Goal: Complete application form: Complete application form

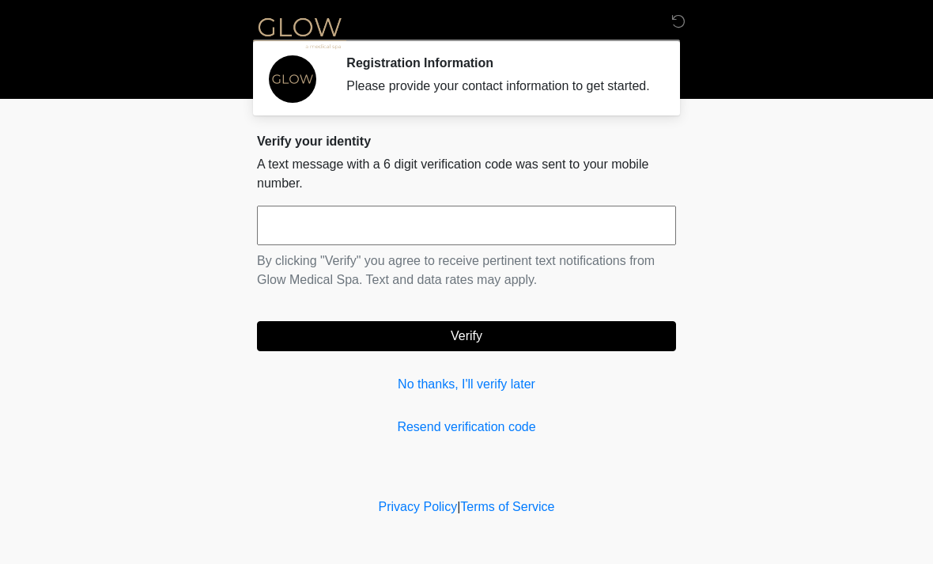
click at [616, 245] on input "text" at bounding box center [466, 226] width 419 height 40
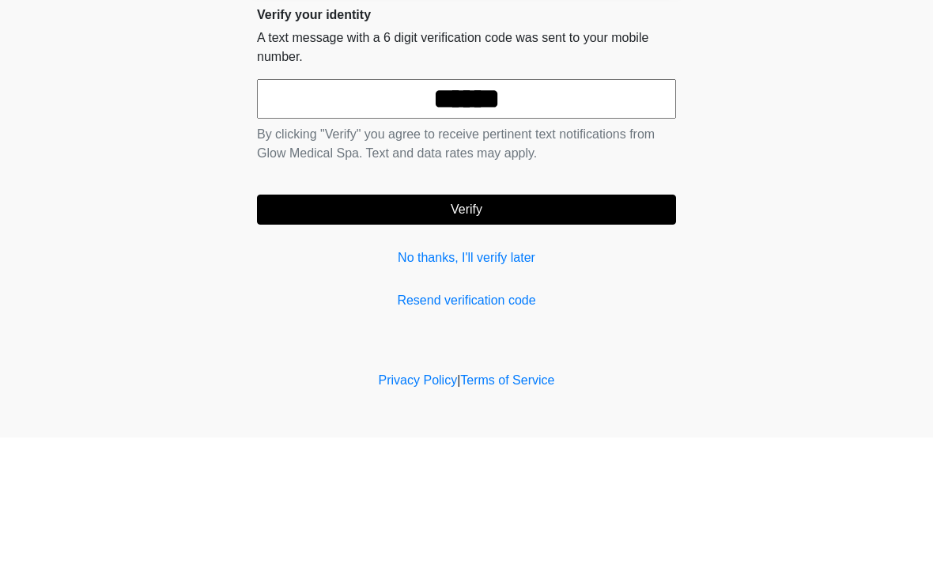
type input "******"
click at [636, 206] on form "****** By clicking "Verify" you agree to receive pertinent text notifications f…" at bounding box center [466, 278] width 419 height 145
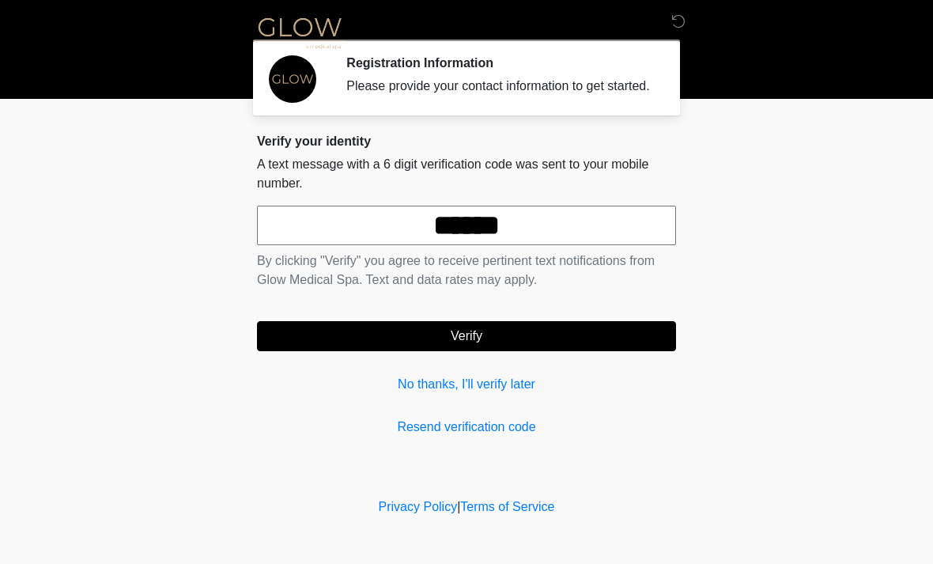
click at [608, 349] on button "Verify" at bounding box center [466, 336] width 419 height 30
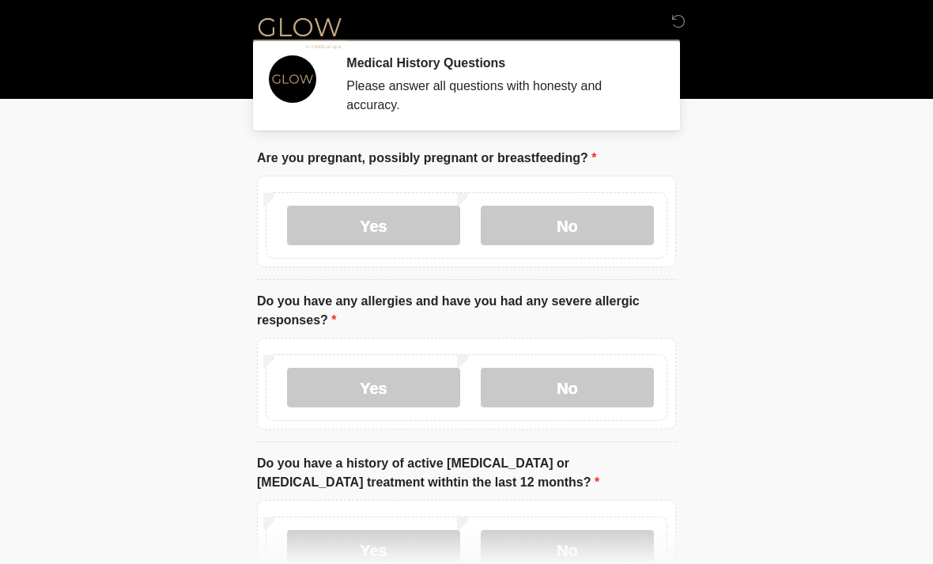
click at [600, 239] on label "No" at bounding box center [567, 226] width 173 height 40
click at [608, 381] on label "No" at bounding box center [567, 388] width 173 height 40
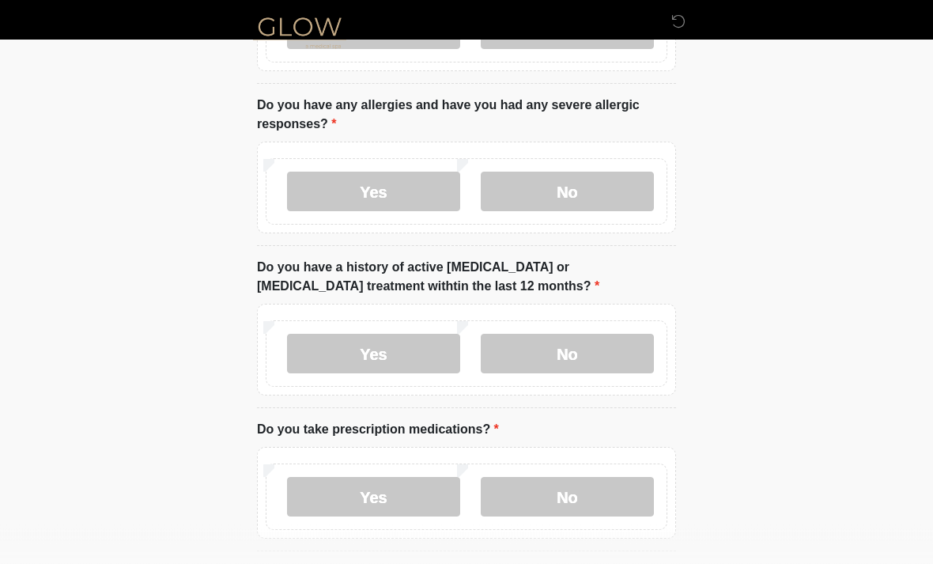
scroll to position [198, 0]
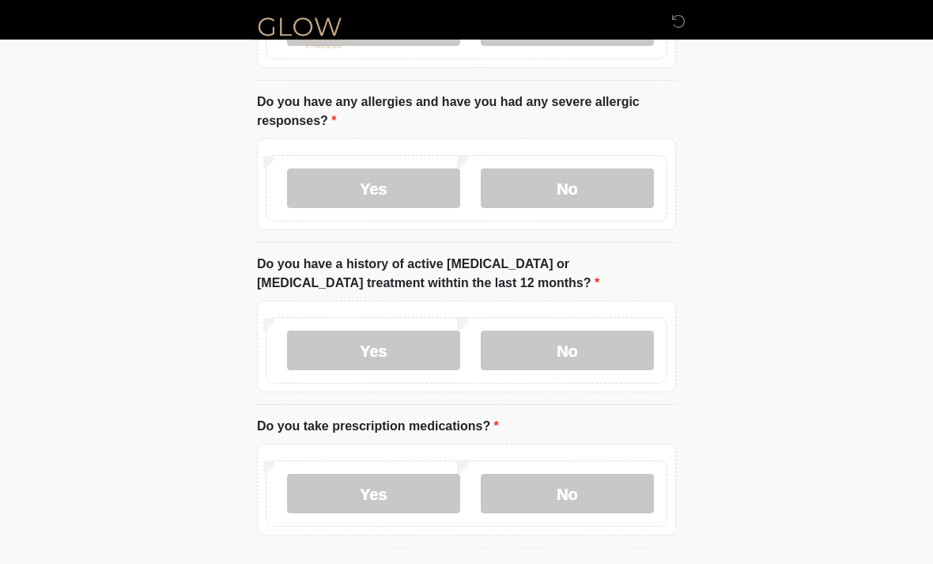
click at [624, 351] on label "No" at bounding box center [567, 351] width 173 height 40
click at [418, 503] on label "Yes" at bounding box center [373, 493] width 173 height 40
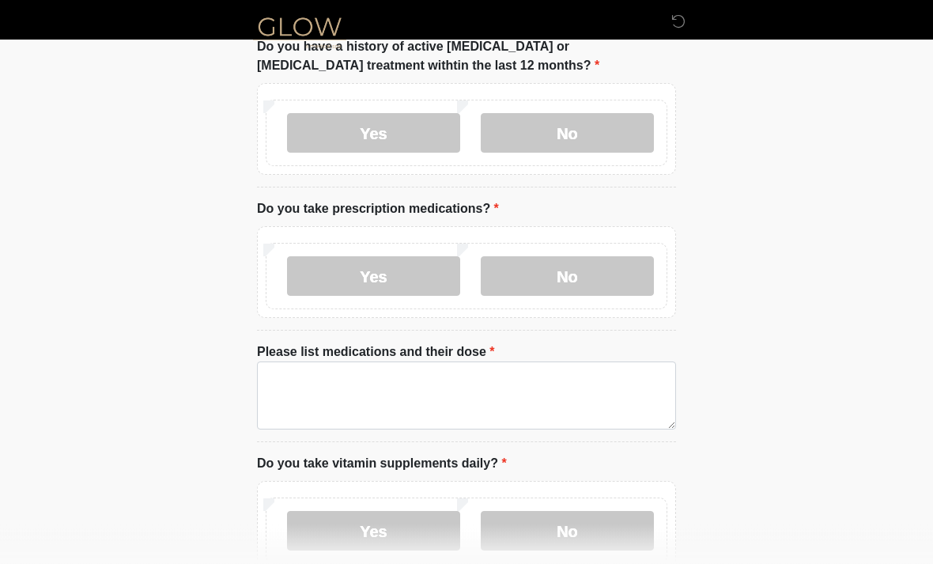
scroll to position [417, 0]
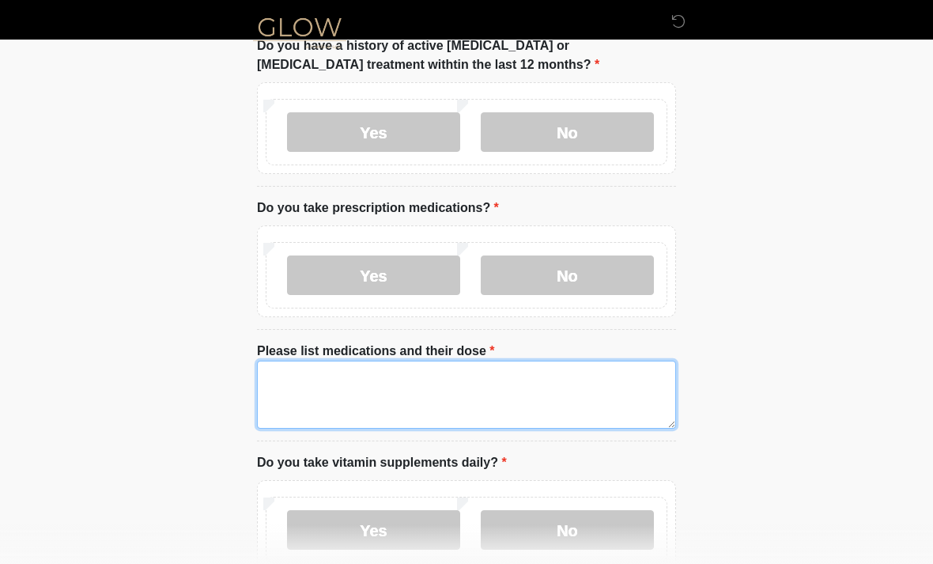
click at [552, 398] on textarea "Please list medications and their dose" at bounding box center [466, 394] width 419 height 68
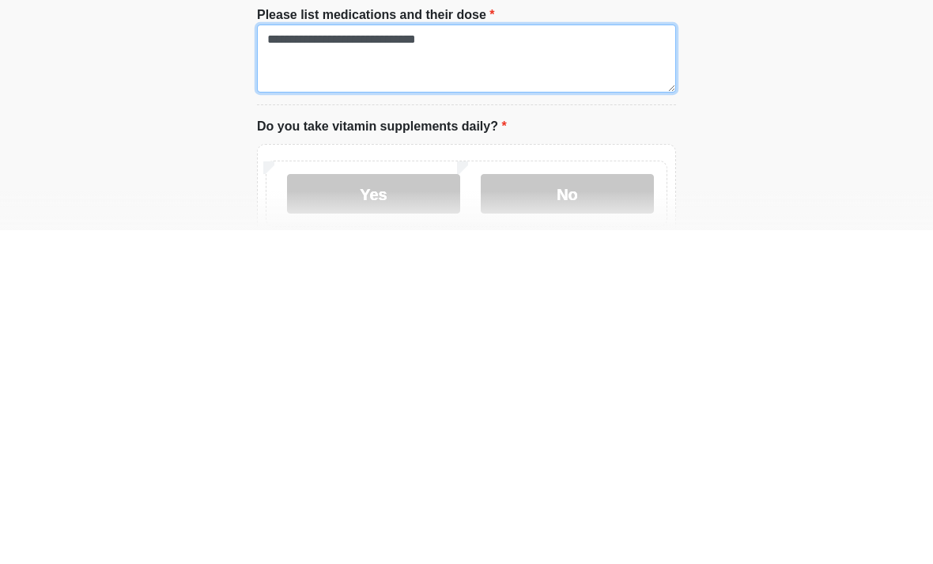
scroll to position [420, 0]
type textarea "**********"
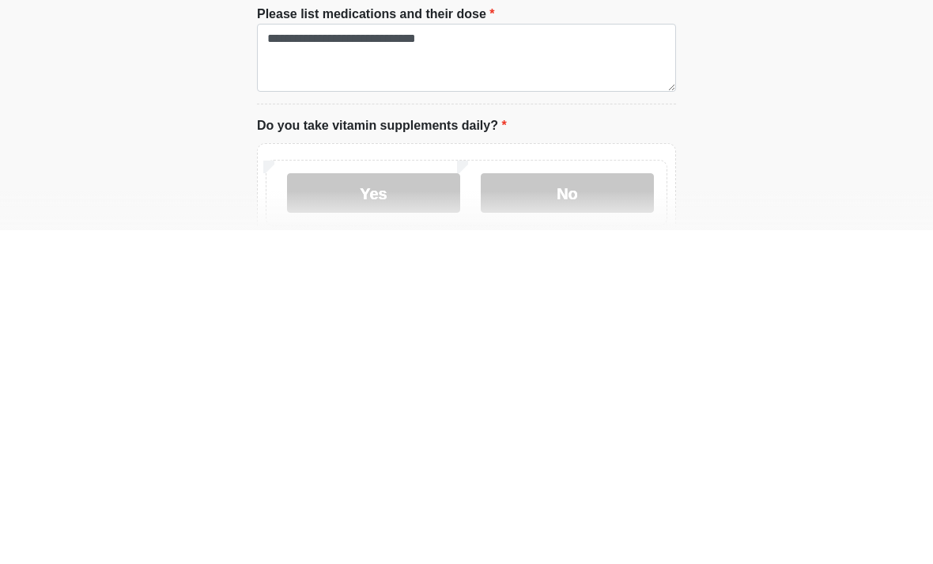
click at [424, 507] on label "Yes" at bounding box center [373, 527] width 173 height 40
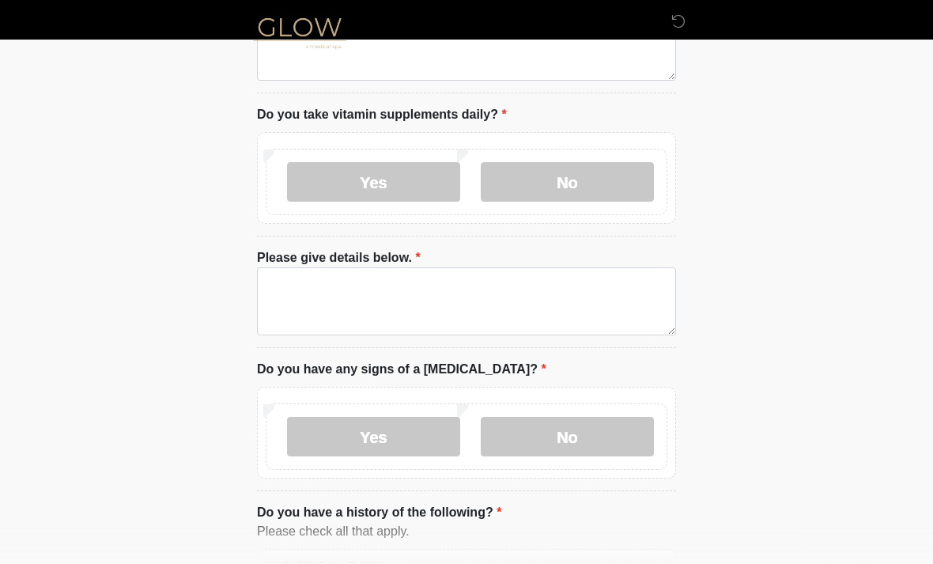
scroll to position [798, 0]
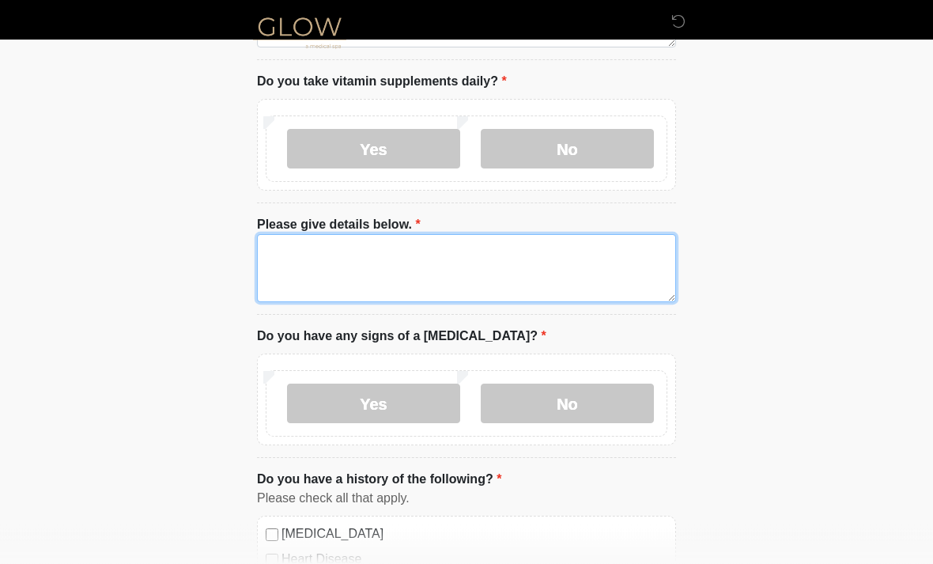
click at [605, 272] on textarea "Please give details below." at bounding box center [466, 269] width 419 height 68
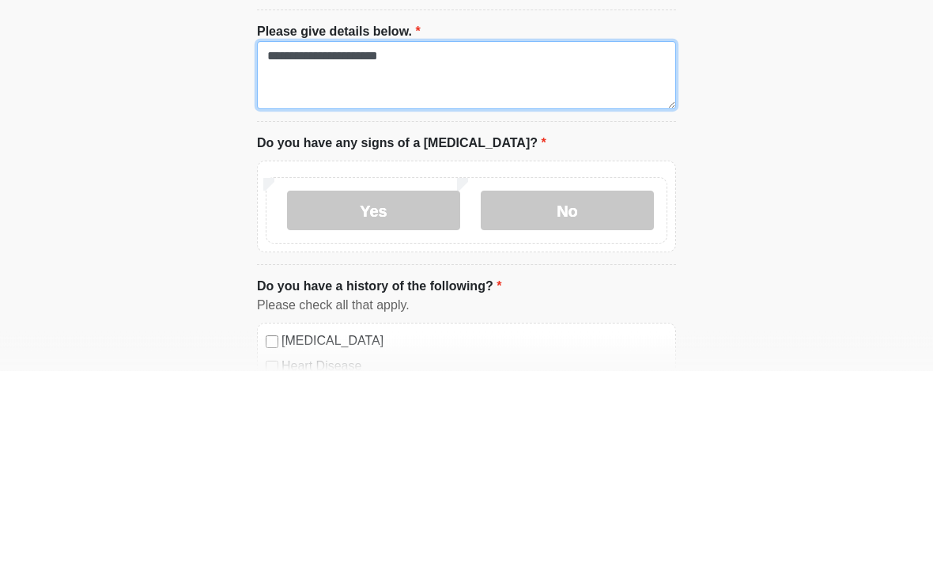
type textarea "**********"
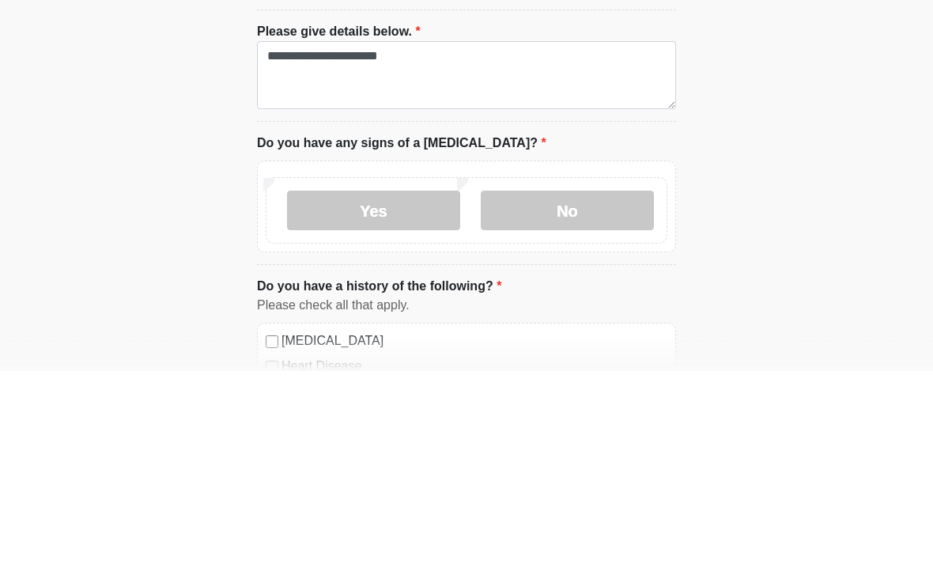
click at [614, 384] on label "No" at bounding box center [567, 404] width 173 height 40
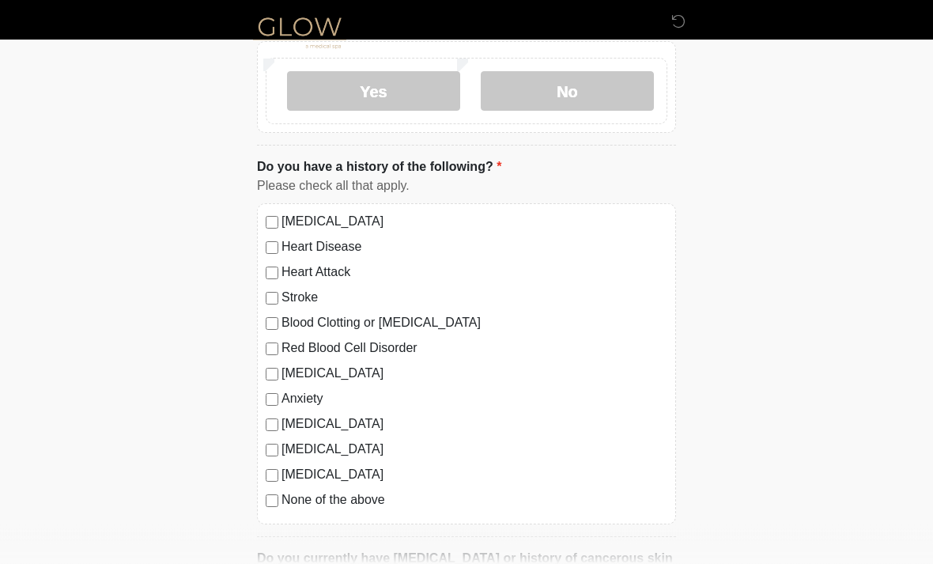
scroll to position [1111, 0]
click at [309, 380] on div "High Blood Pressure Heart Disease Heart Attack Stroke Blood Clotting or Bleedin…" at bounding box center [466, 362] width 419 height 321
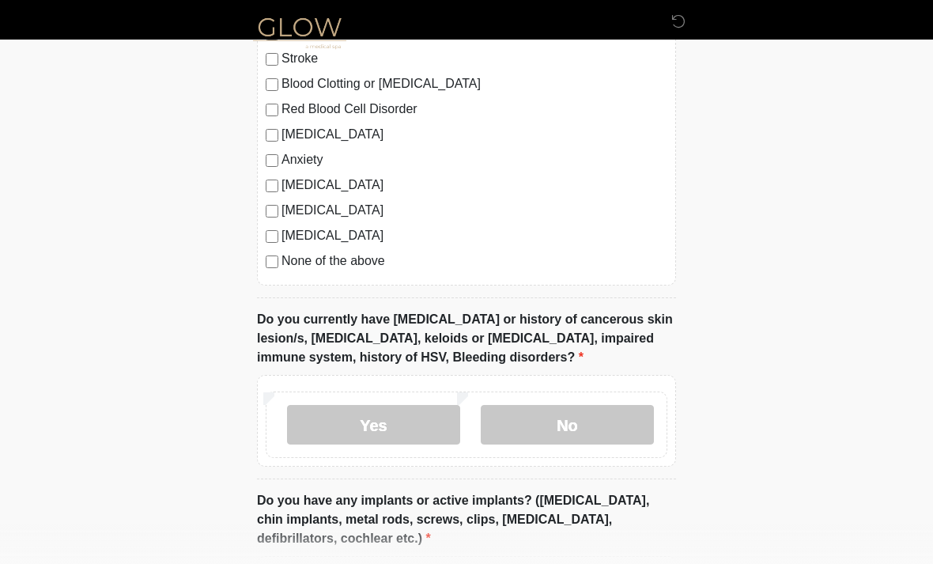
scroll to position [1351, 0]
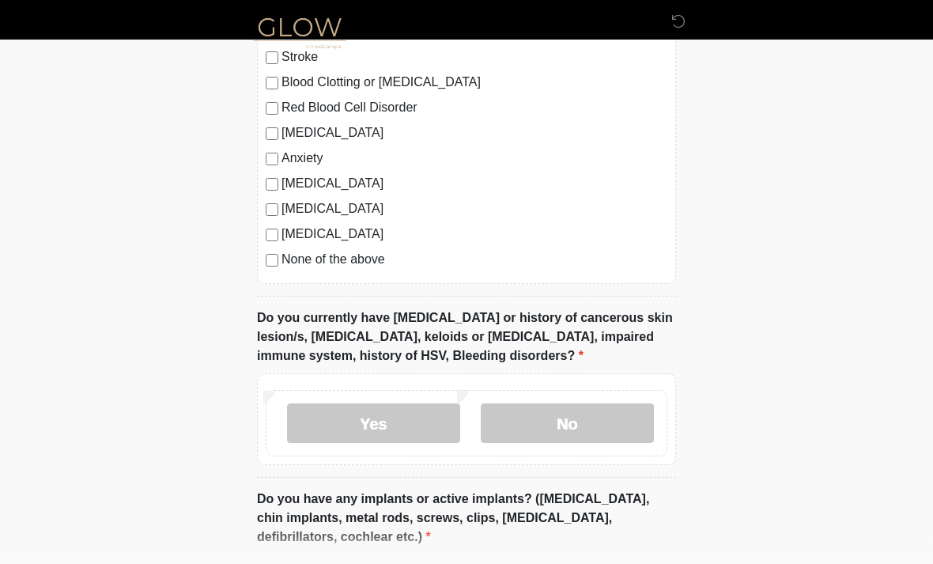
click at [622, 424] on label "No" at bounding box center [567, 423] width 173 height 40
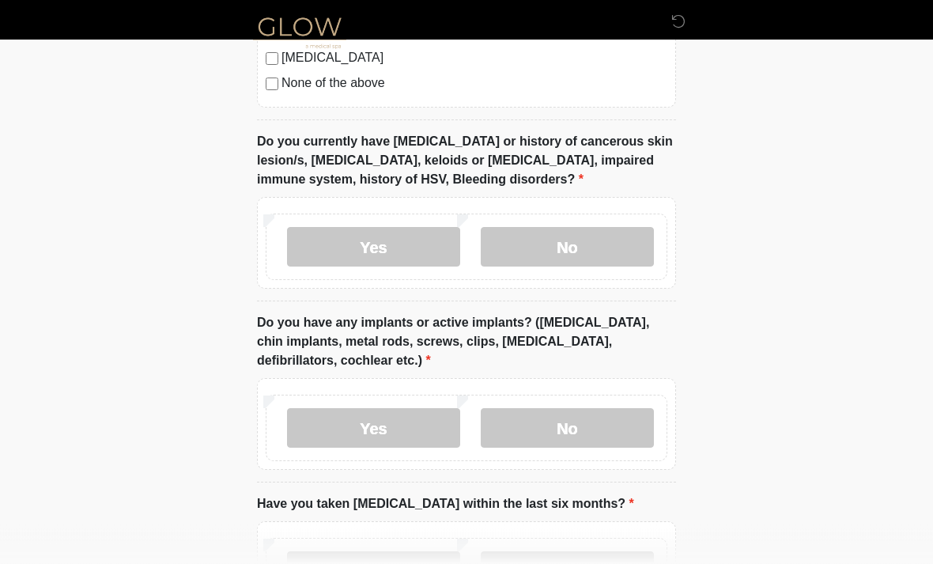
scroll to position [1538, 0]
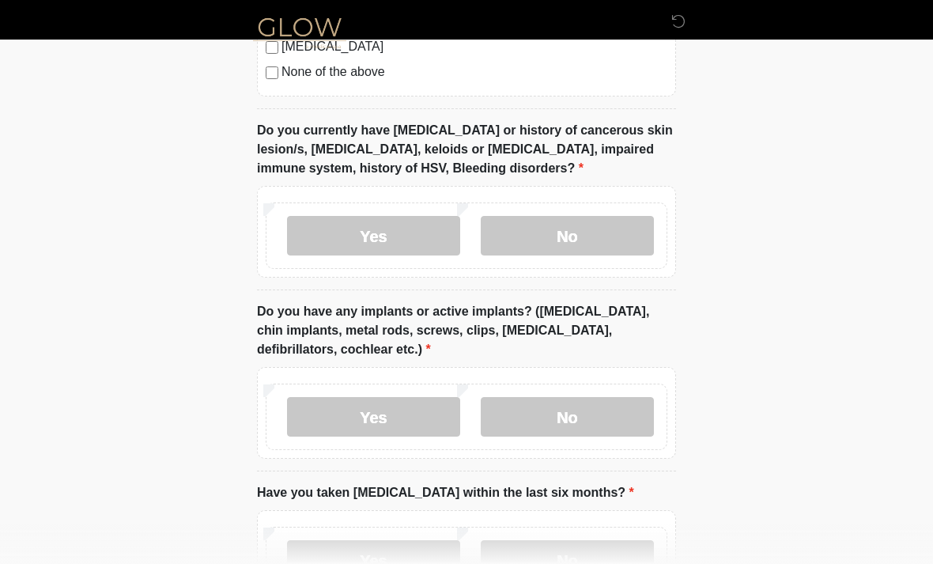
click at [614, 424] on label "No" at bounding box center [567, 417] width 173 height 40
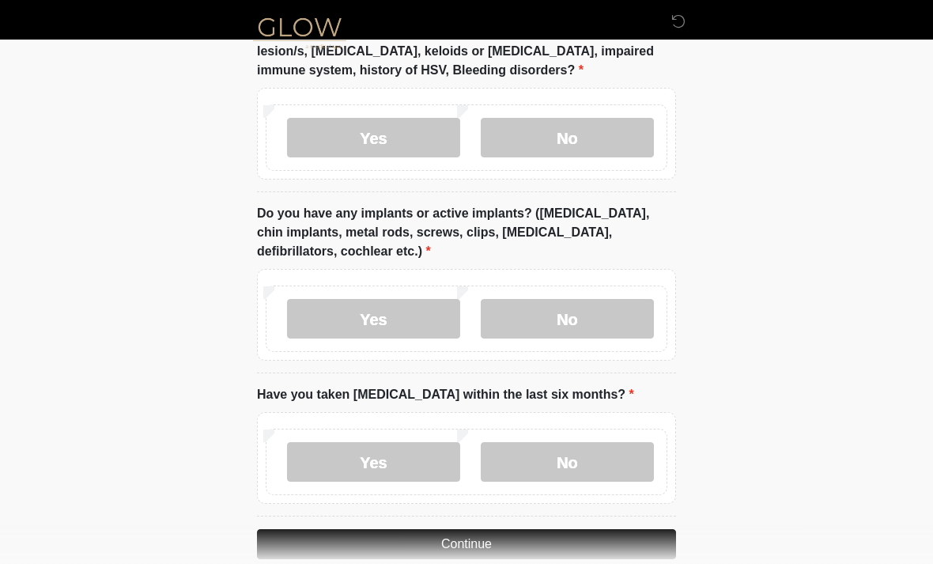
scroll to position [1661, 0]
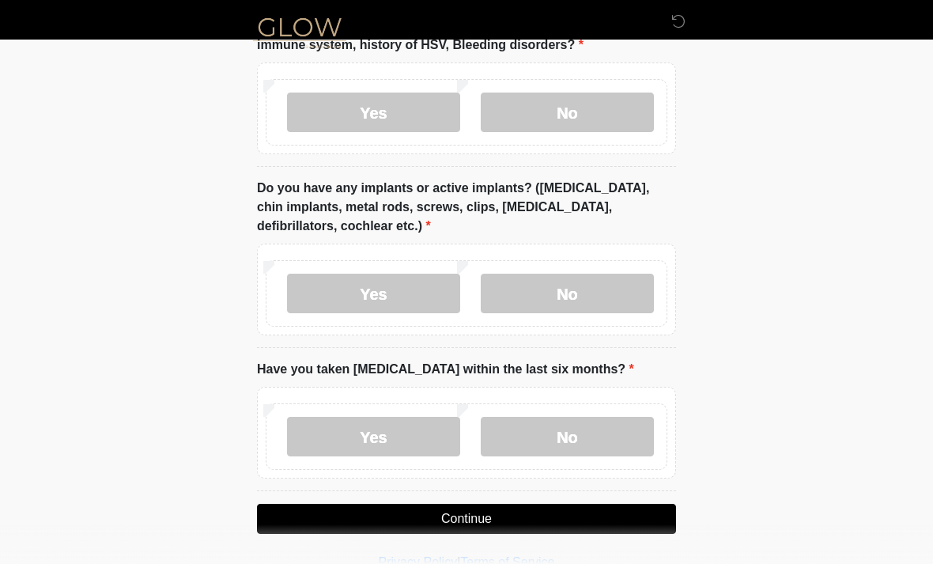
click at [549, 433] on label "No" at bounding box center [567, 437] width 173 height 40
click at [610, 511] on button "Continue" at bounding box center [466, 518] width 419 height 30
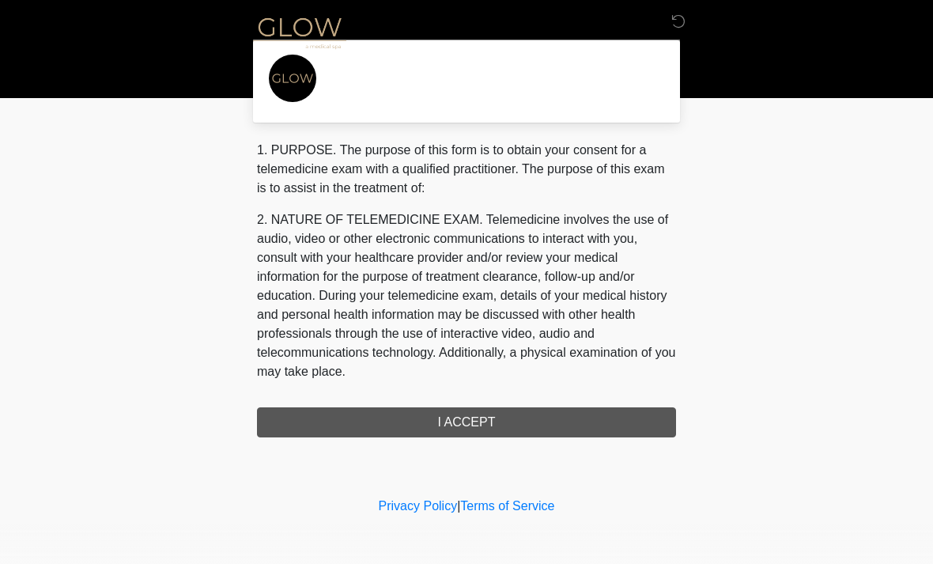
scroll to position [0, 0]
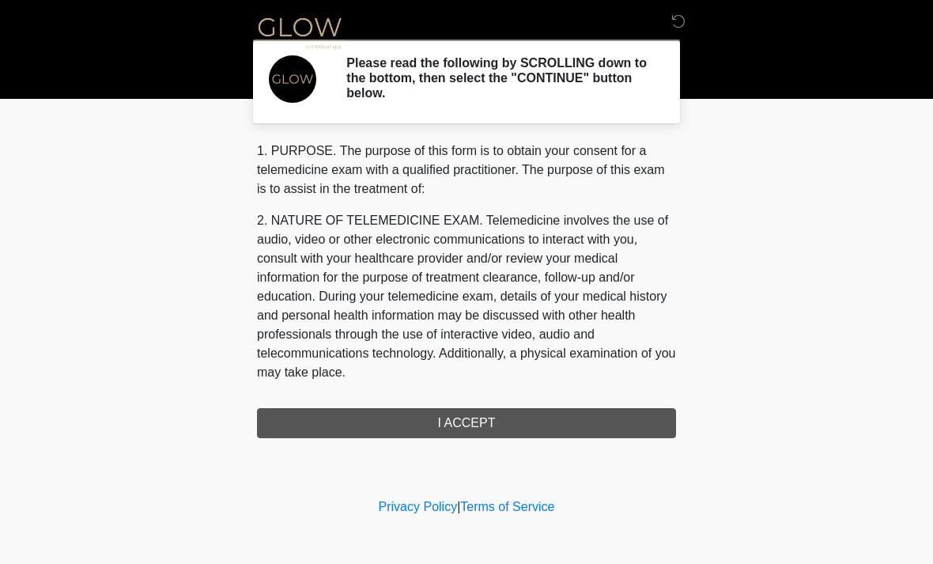
click at [624, 435] on div "1. PURPOSE. The purpose of this form is to obtain your consent for a telemedici…" at bounding box center [466, 289] width 419 height 296
click at [529, 428] on div "1. PURPOSE. The purpose of this form is to obtain your consent for a telemedici…" at bounding box center [466, 289] width 419 height 296
click at [472, 424] on div "1. PURPOSE. The purpose of this form is to obtain your consent for a telemedici…" at bounding box center [466, 289] width 419 height 296
click at [517, 406] on div "1. PURPOSE. The purpose of this form is to obtain your consent for a telemedici…" at bounding box center [466, 289] width 419 height 296
click at [480, 412] on div "1. PURPOSE. The purpose of this form is to obtain your consent for a telemedici…" at bounding box center [466, 289] width 419 height 296
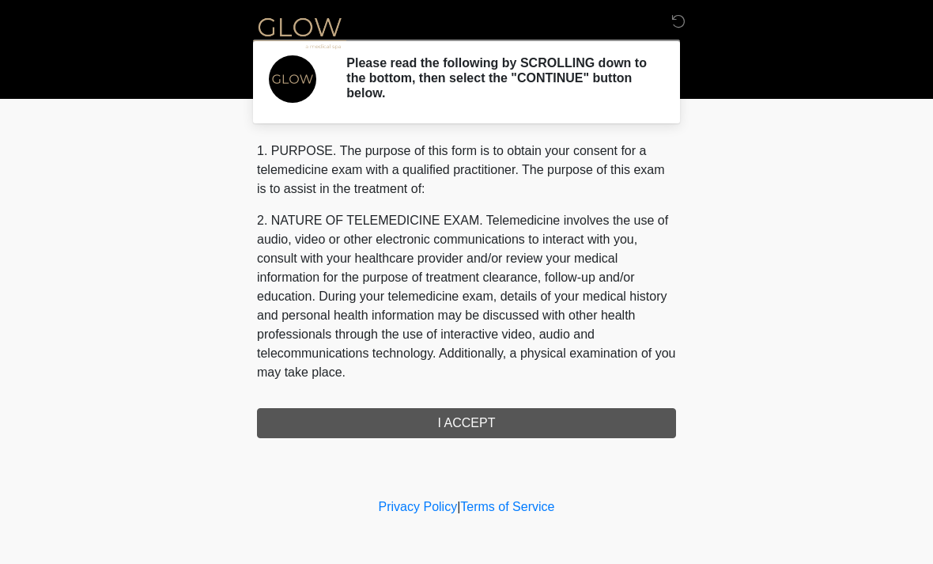
click at [537, 422] on div "1. PURPOSE. The purpose of this form is to obtain your consent for a telemedici…" at bounding box center [466, 289] width 419 height 296
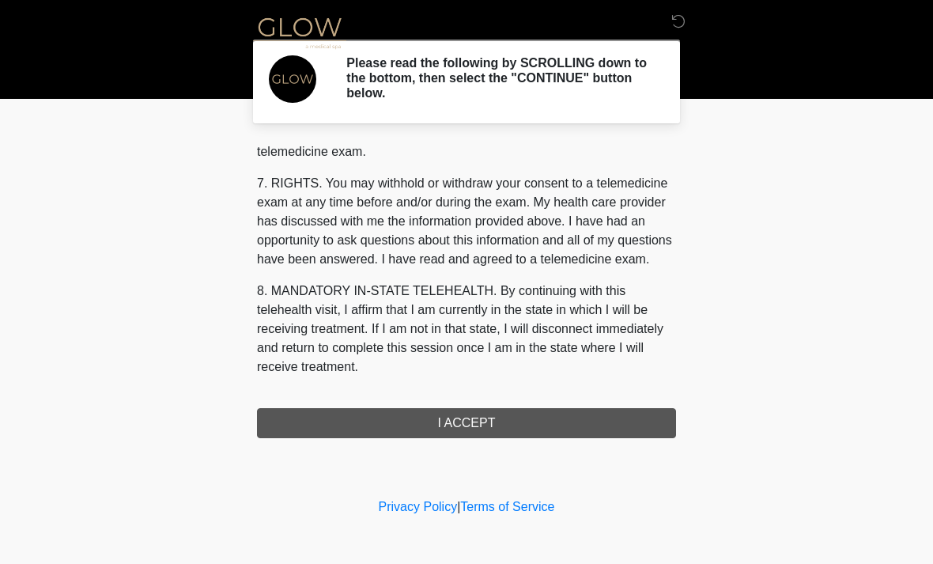
click at [491, 418] on div "1. PURPOSE. The purpose of this form is to obtain your consent for a telemedici…" at bounding box center [466, 289] width 419 height 296
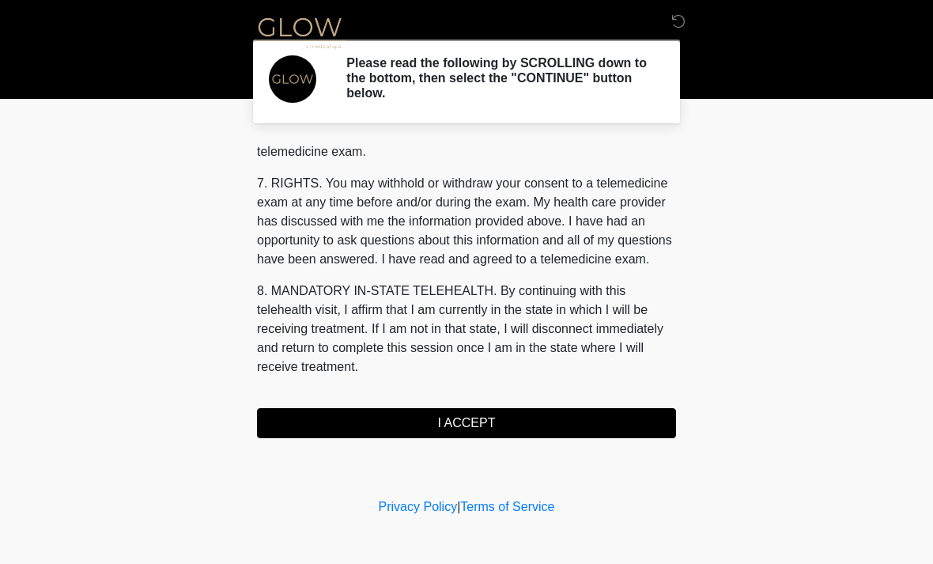
click at [491, 417] on button "I ACCEPT" at bounding box center [466, 423] width 419 height 30
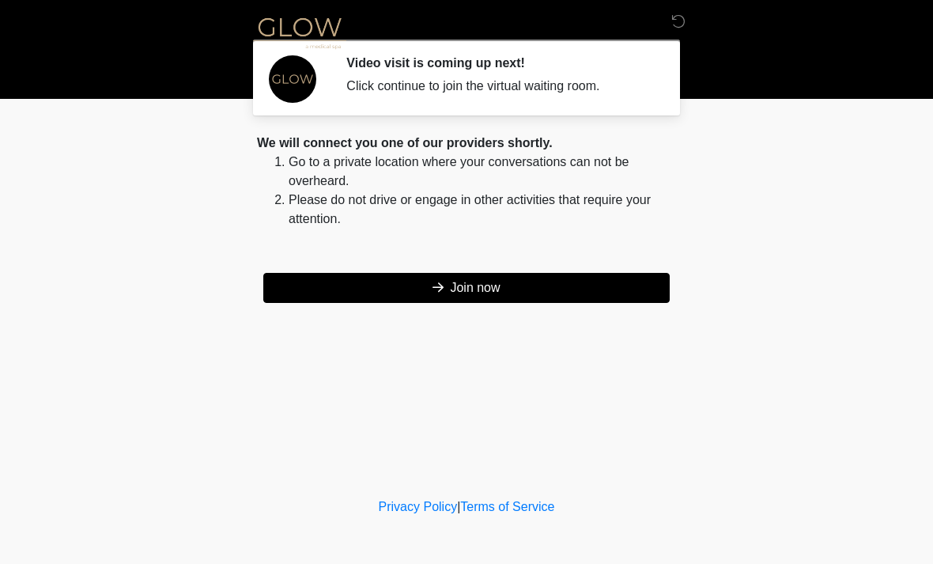
click at [549, 287] on button "Join now" at bounding box center [466, 288] width 406 height 30
